Goal: Task Accomplishment & Management: Manage account settings

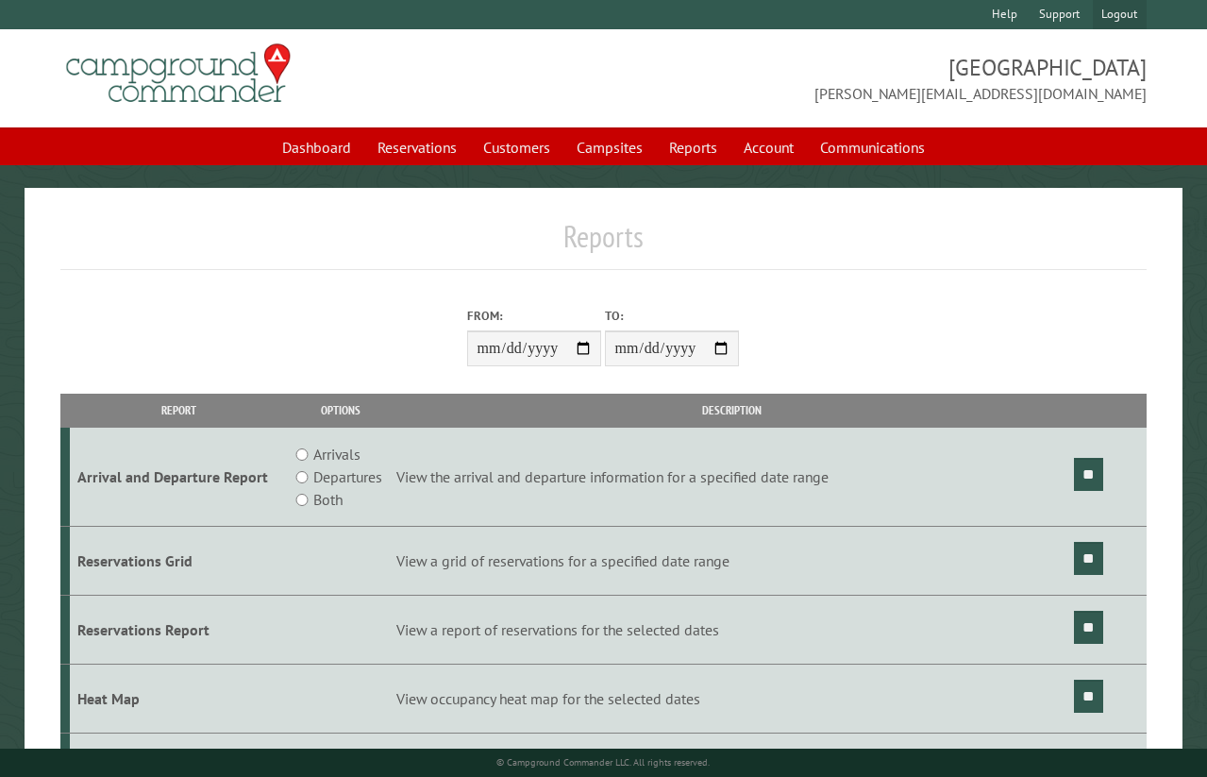
click at [1123, 15] on link "Logout" at bounding box center [1120, 14] width 54 height 29
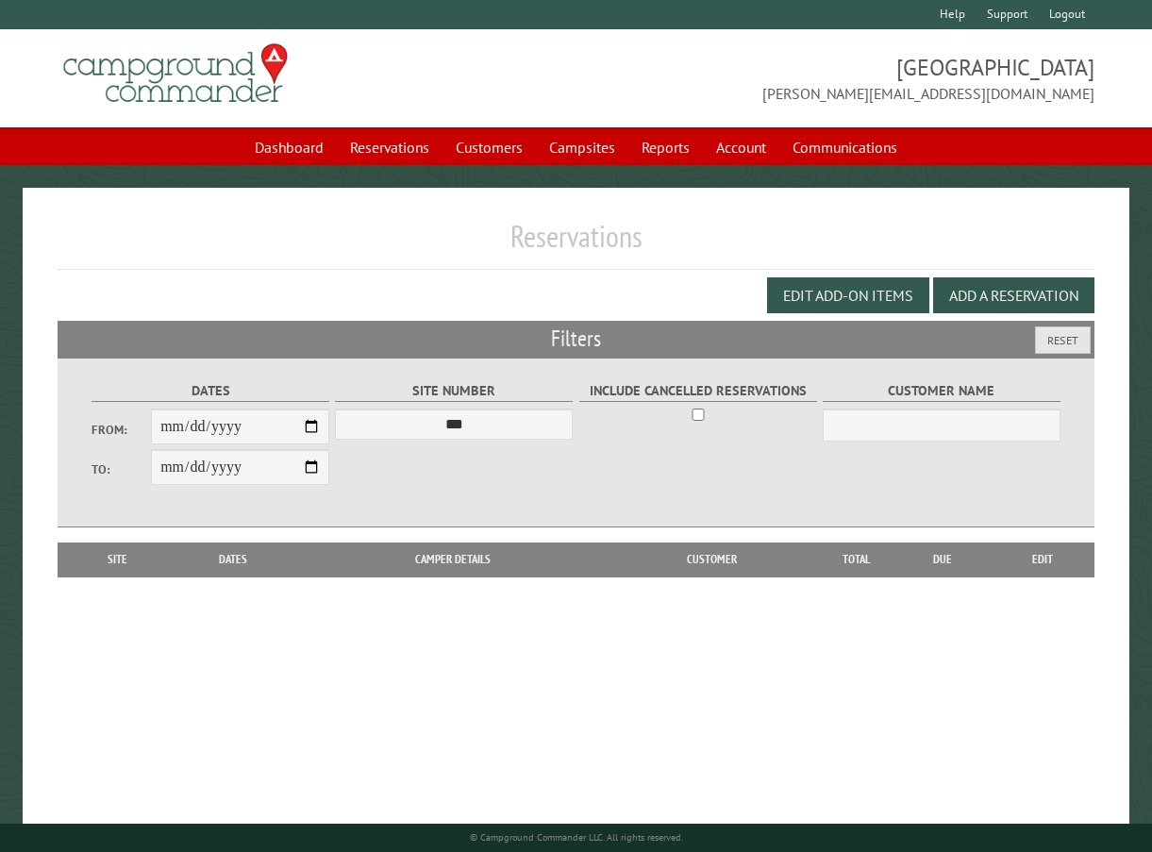
click at [508, 83] on div "**********" at bounding box center [576, 74] width 1037 height 74
click at [1084, 25] on link "Logout" at bounding box center [1068, 14] width 54 height 29
